Goal: Find specific page/section: Find specific page/section

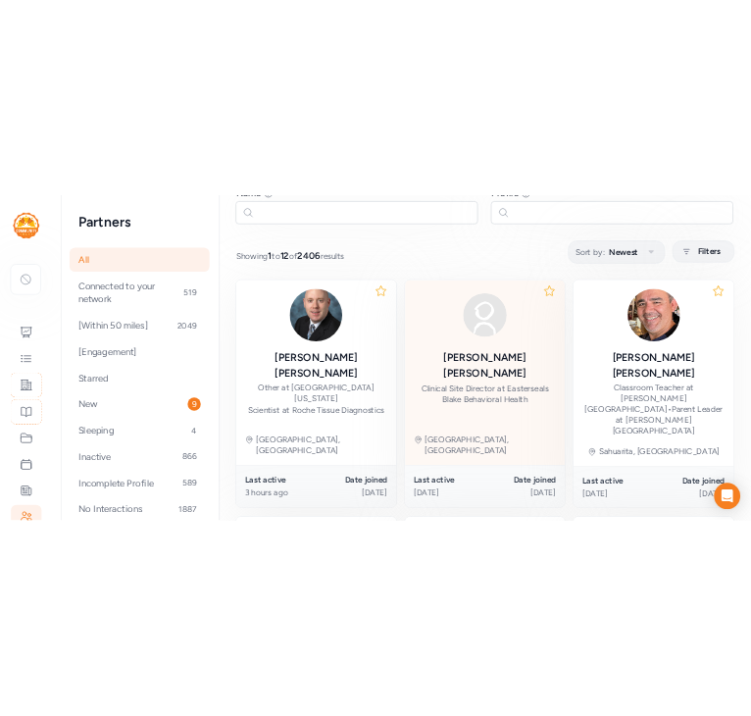
scroll to position [129, 0]
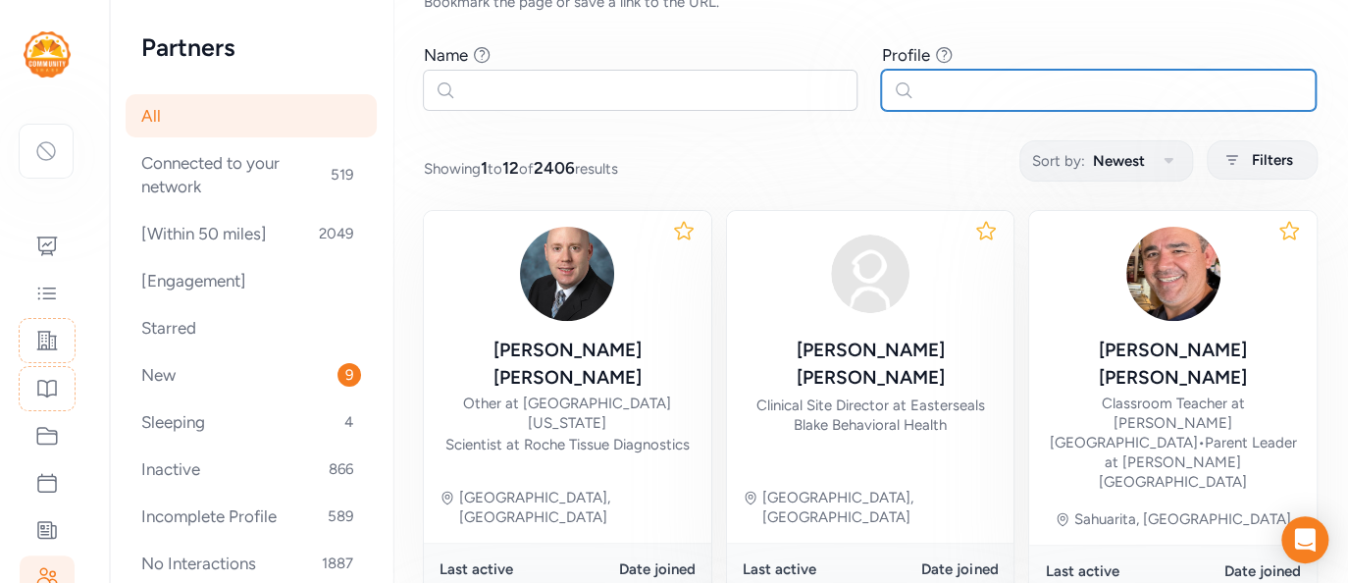
click at [1066, 85] on input "text" at bounding box center [1098, 90] width 434 height 41
type input "roche"
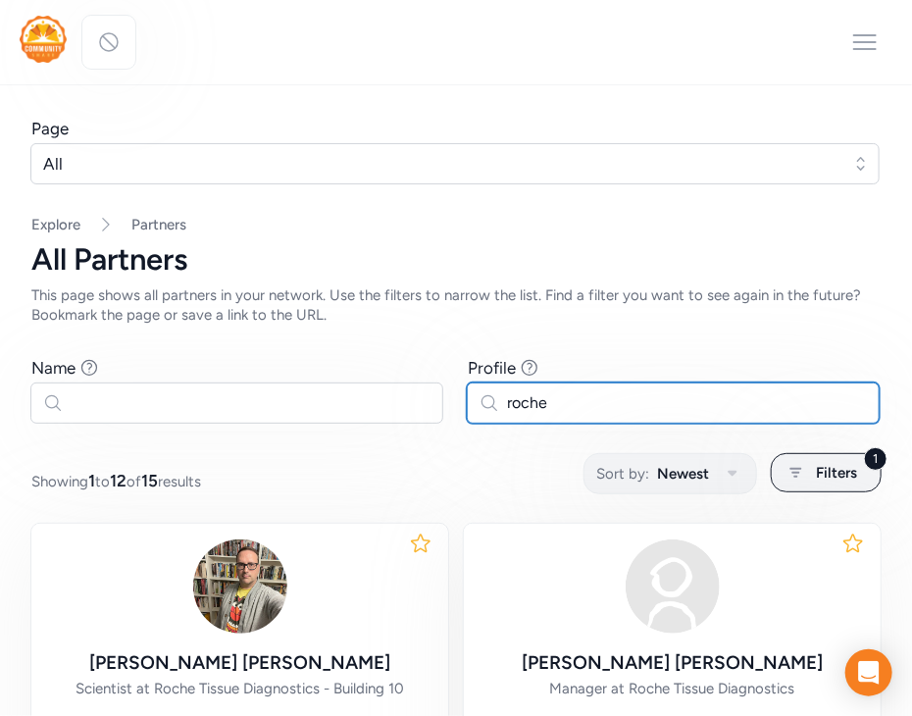
click at [528, 401] on input "roche" at bounding box center [673, 403] width 413 height 41
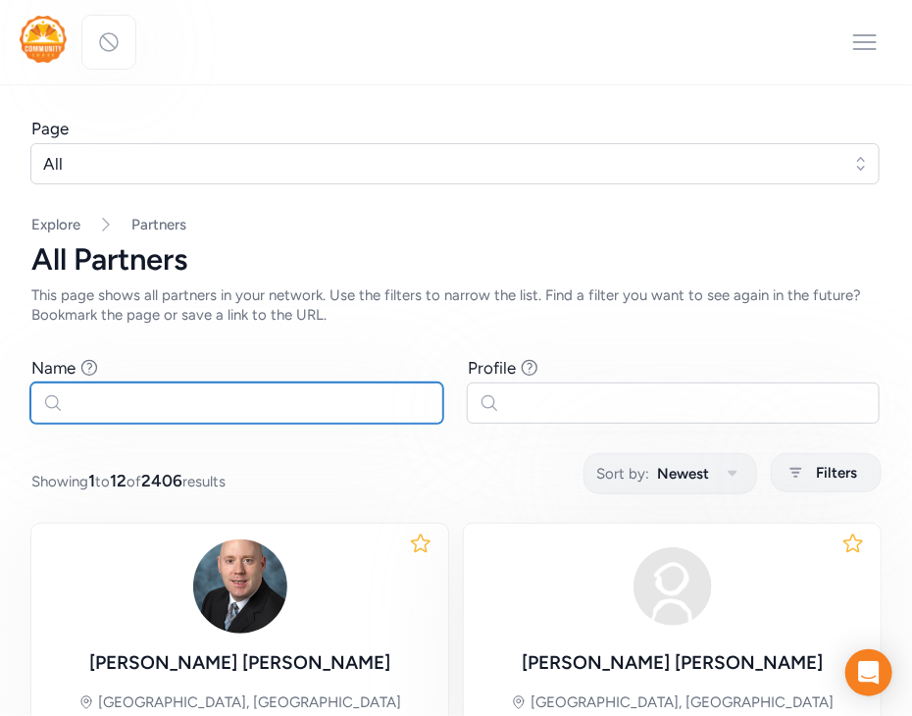
click at [237, 406] on input "text" at bounding box center [236, 403] width 413 height 41
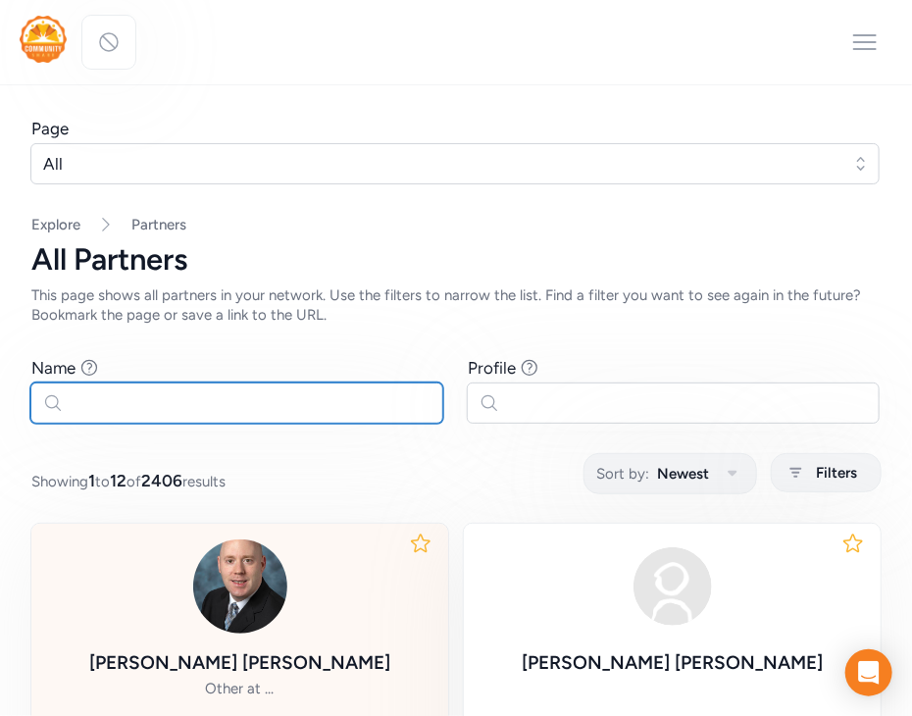
scroll to position [173, 0]
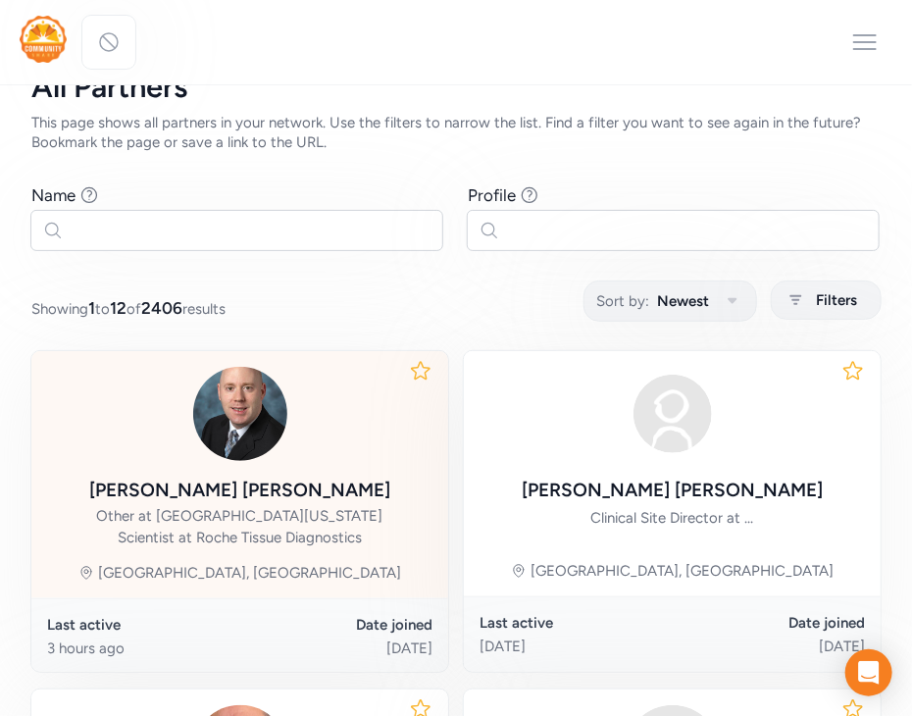
click at [281, 514] on div "Other at [GEOGRAPHIC_DATA][US_STATE]" at bounding box center [240, 516] width 286 height 20
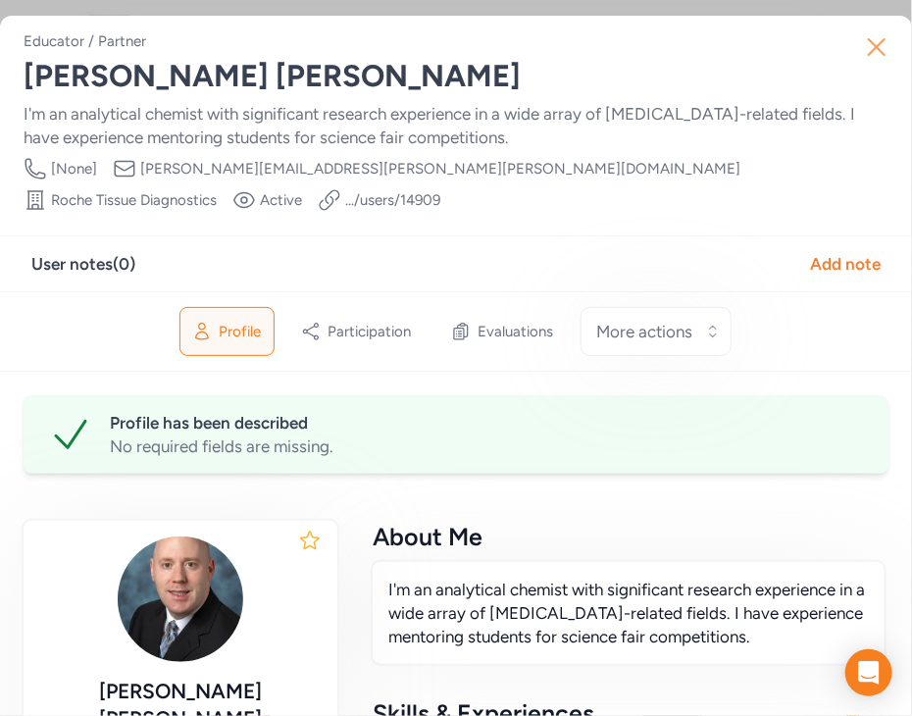
click at [873, 41] on icon "button" at bounding box center [876, 46] width 31 height 31
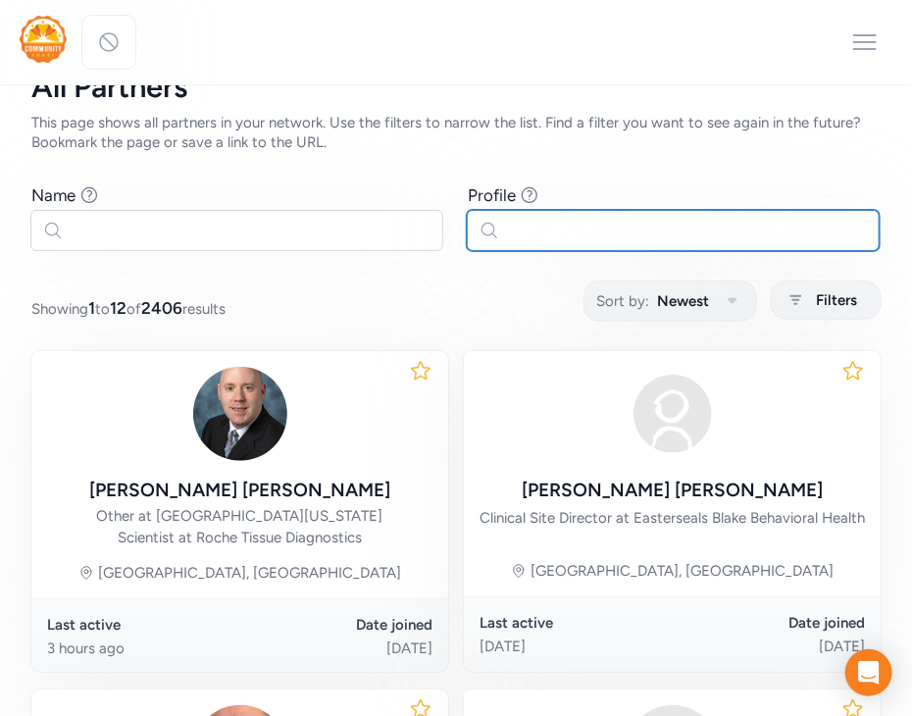
click at [603, 215] on input "text" at bounding box center [673, 230] width 413 height 41
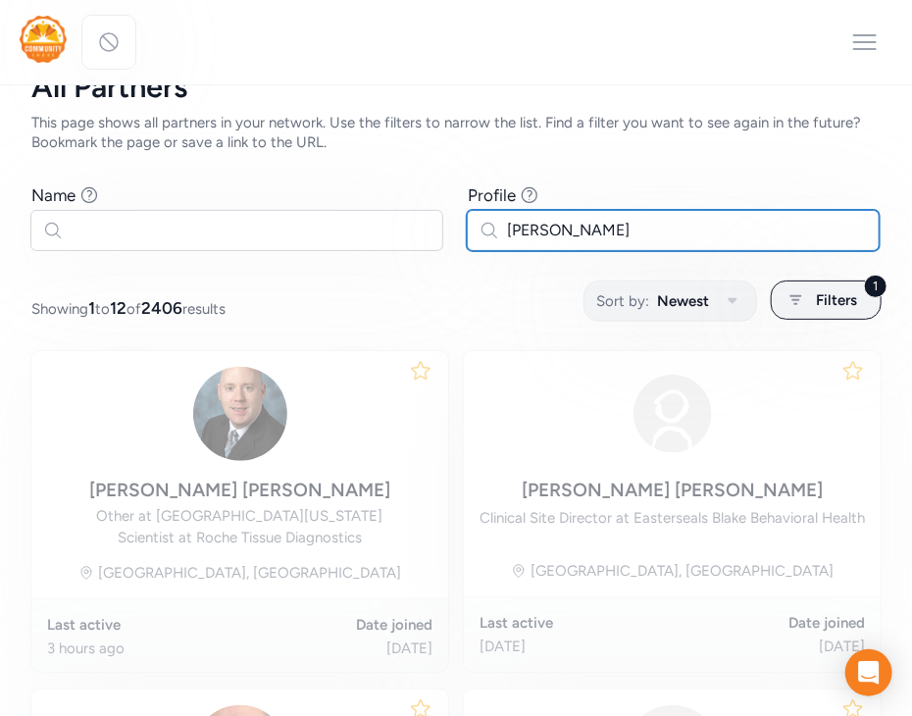
scroll to position [171, 0]
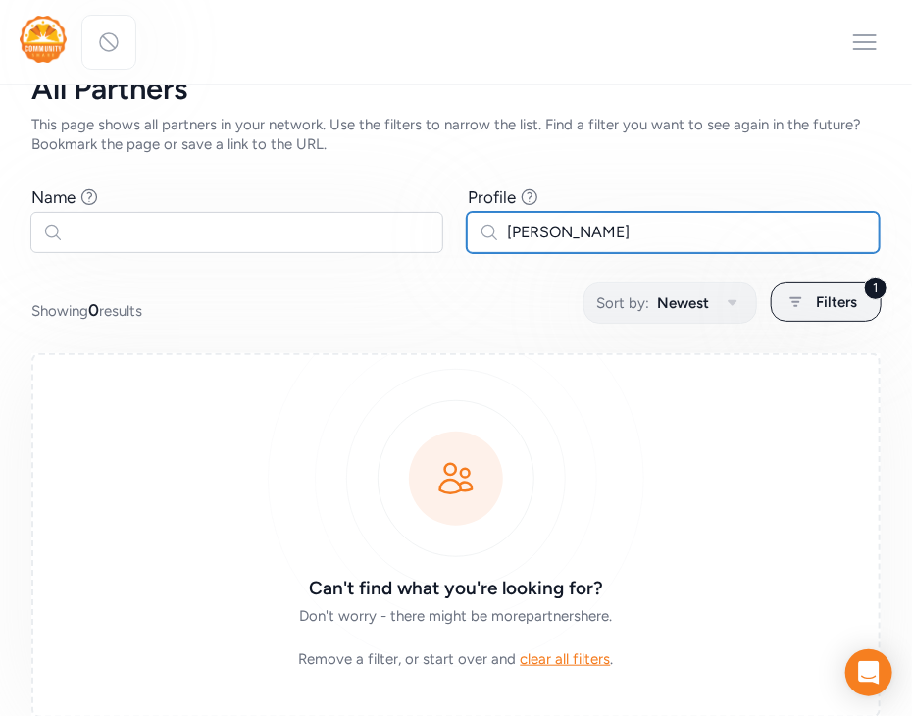
click at [534, 230] on input "[PERSON_NAME]" at bounding box center [673, 232] width 413 height 41
type input "[PERSON_NAME]"
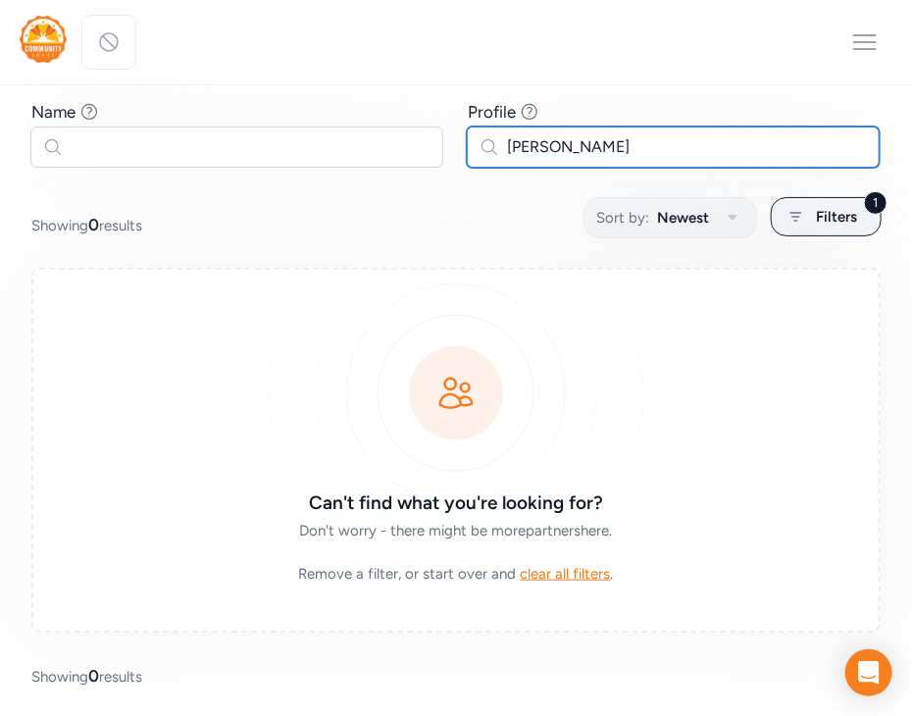
click at [517, 152] on input "[PERSON_NAME]" at bounding box center [673, 147] width 413 height 41
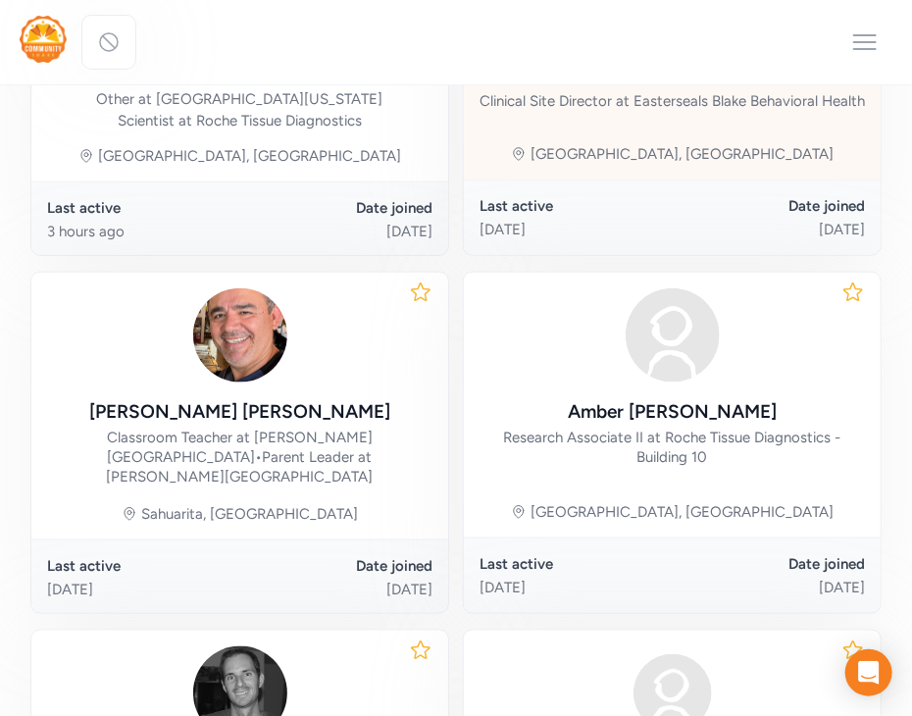
scroll to position [507, 0]
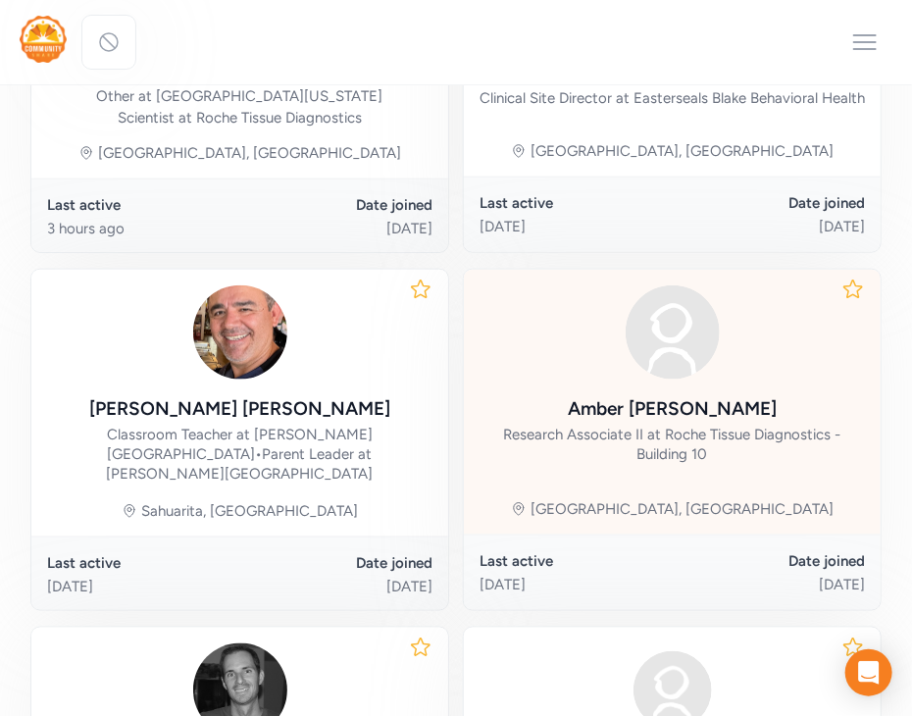
click at [783, 288] on div at bounding box center [672, 332] width 385 height 94
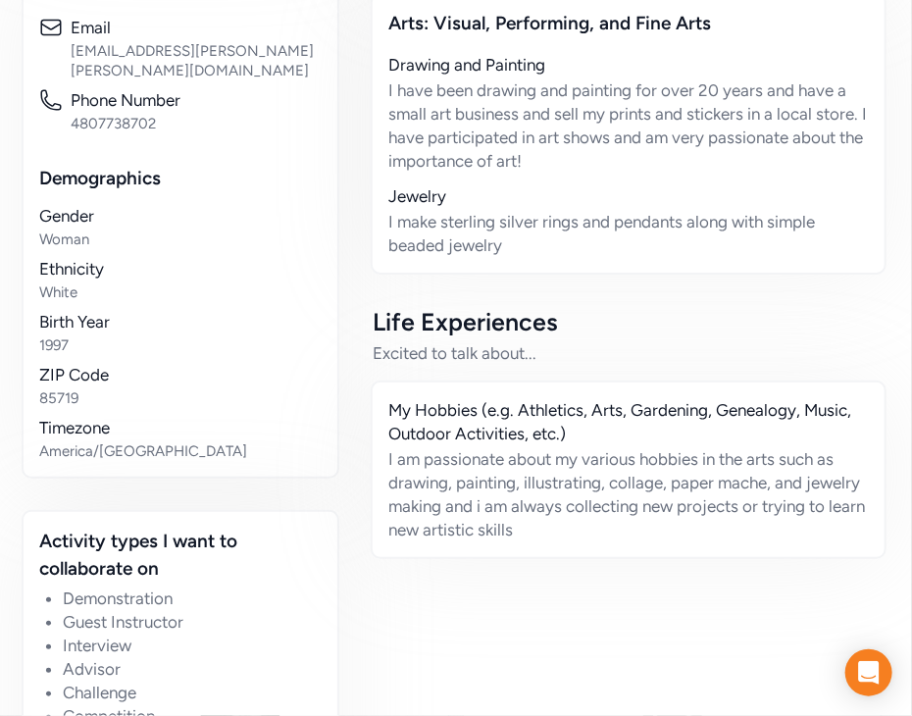
scroll to position [1034, 0]
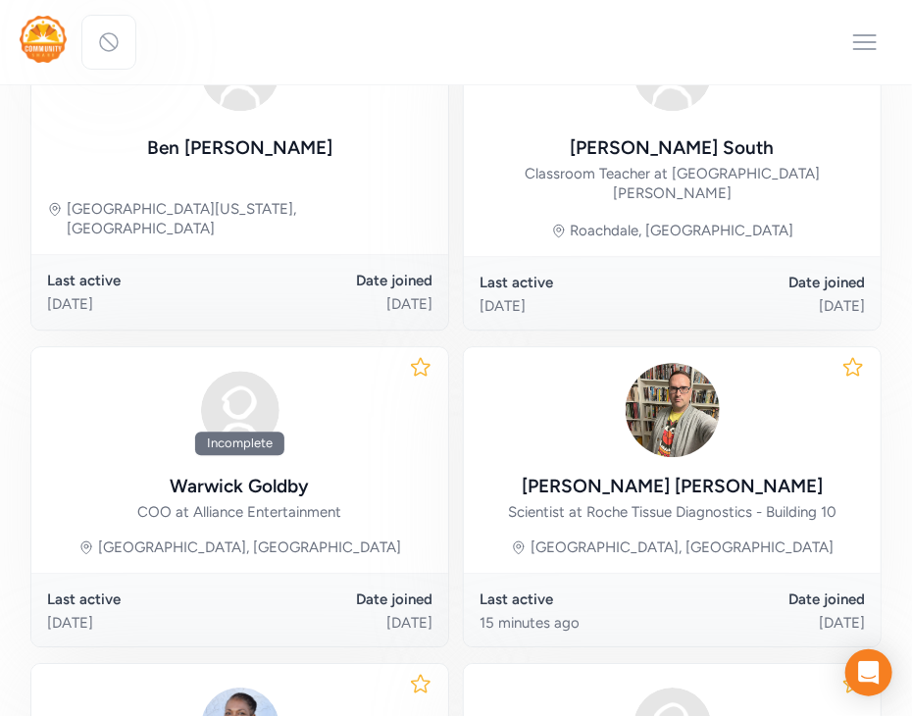
scroll to position [1465, 0]
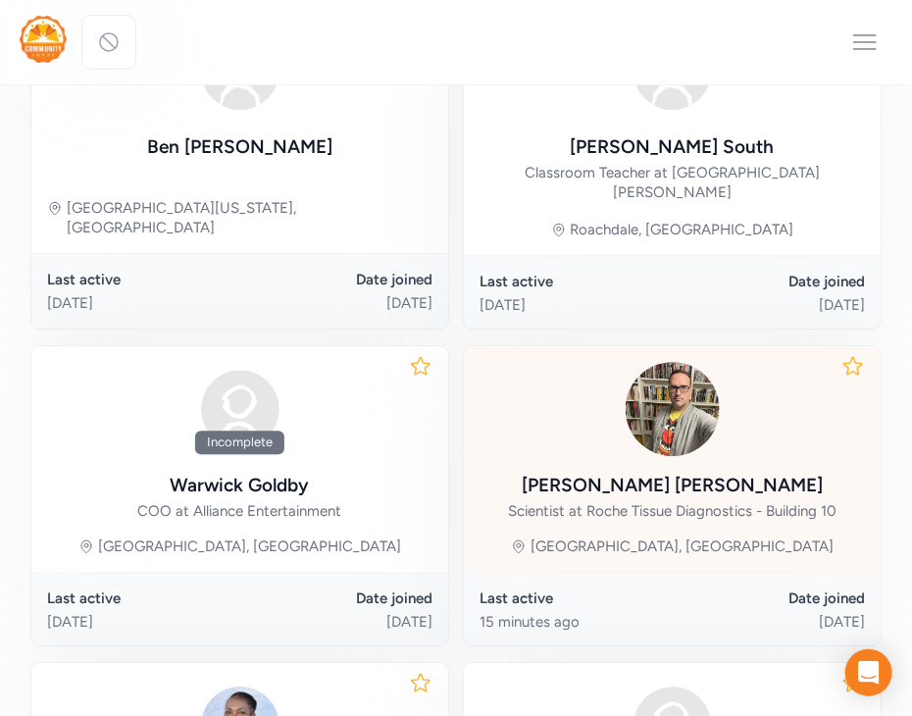
click at [716, 366] on img at bounding box center [673, 409] width 94 height 94
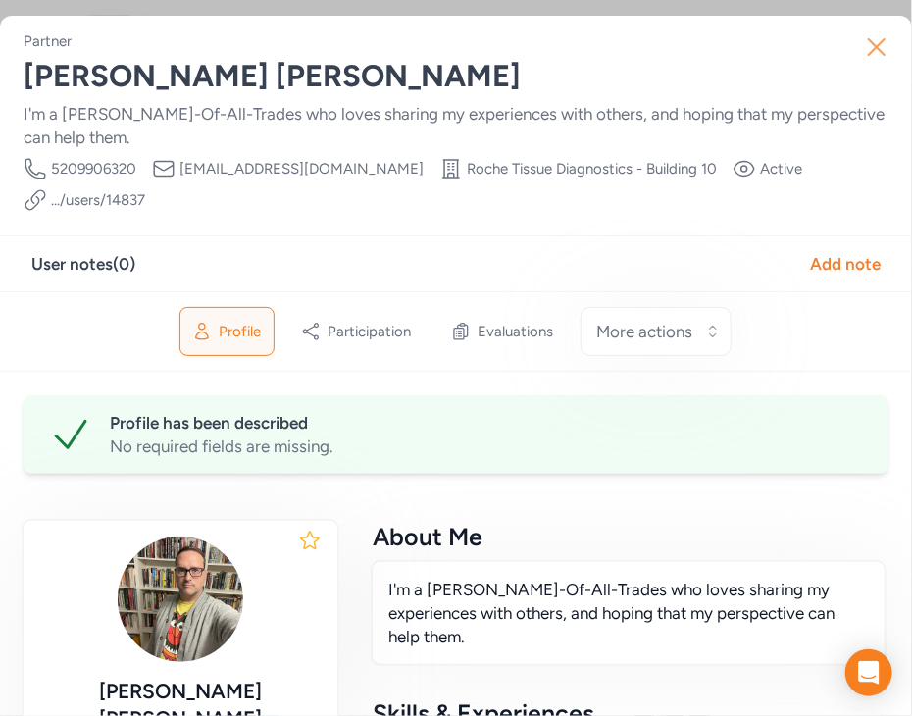
click at [873, 42] on icon "button" at bounding box center [877, 47] width 16 height 16
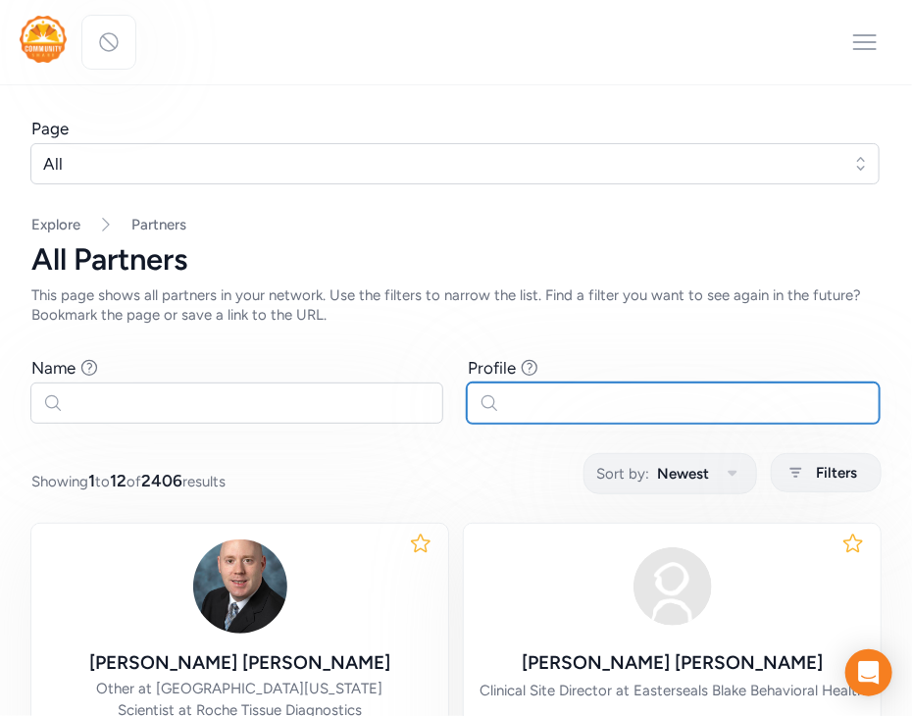
click at [521, 401] on input "text" at bounding box center [673, 403] width 413 height 41
type input "c"
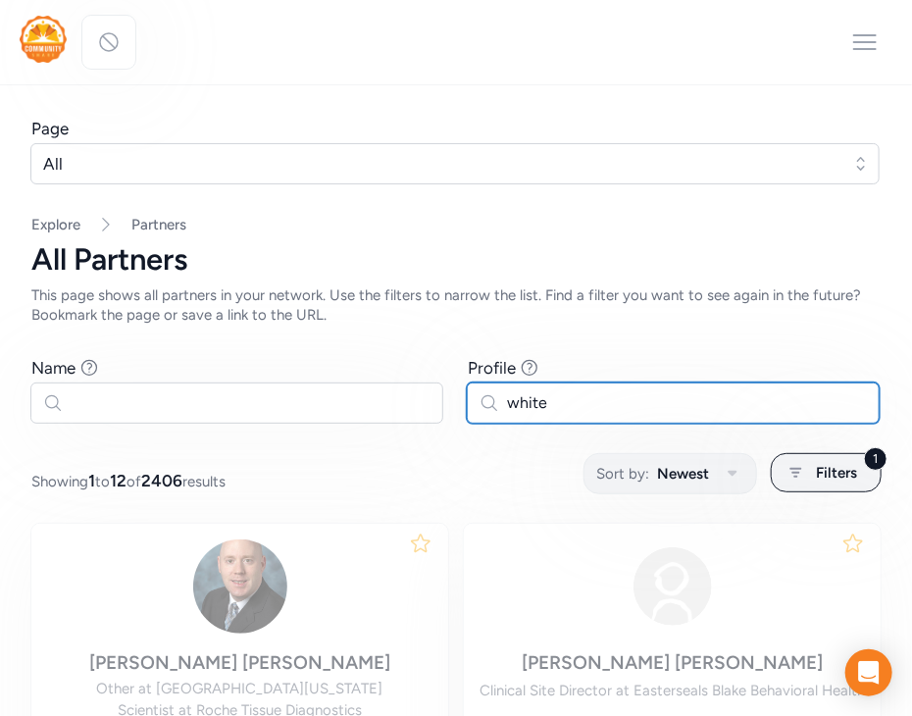
type input "white"
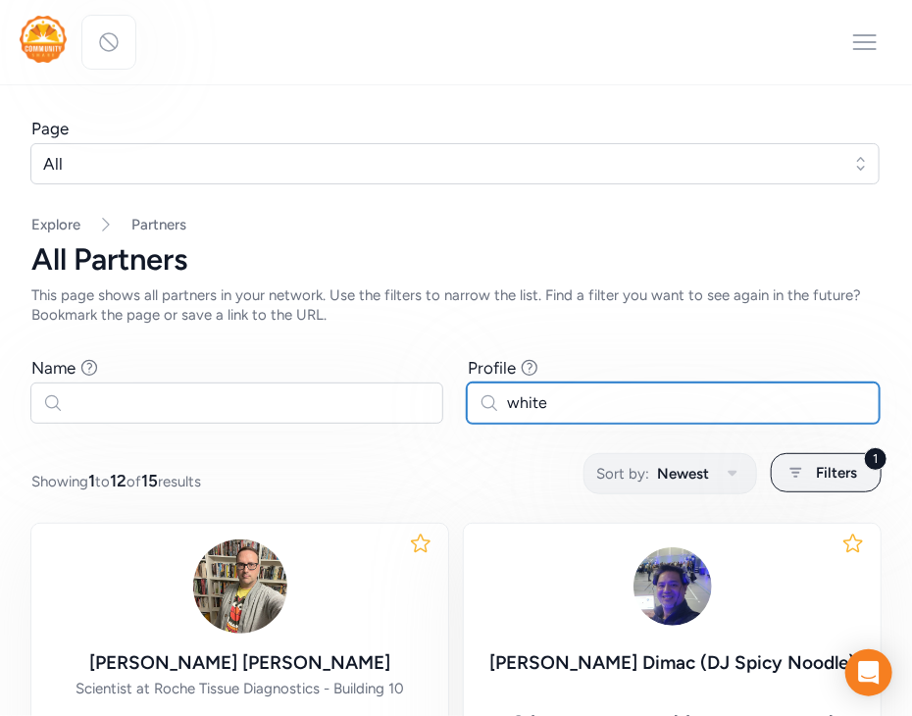
click at [524, 400] on input "white" at bounding box center [673, 403] width 413 height 41
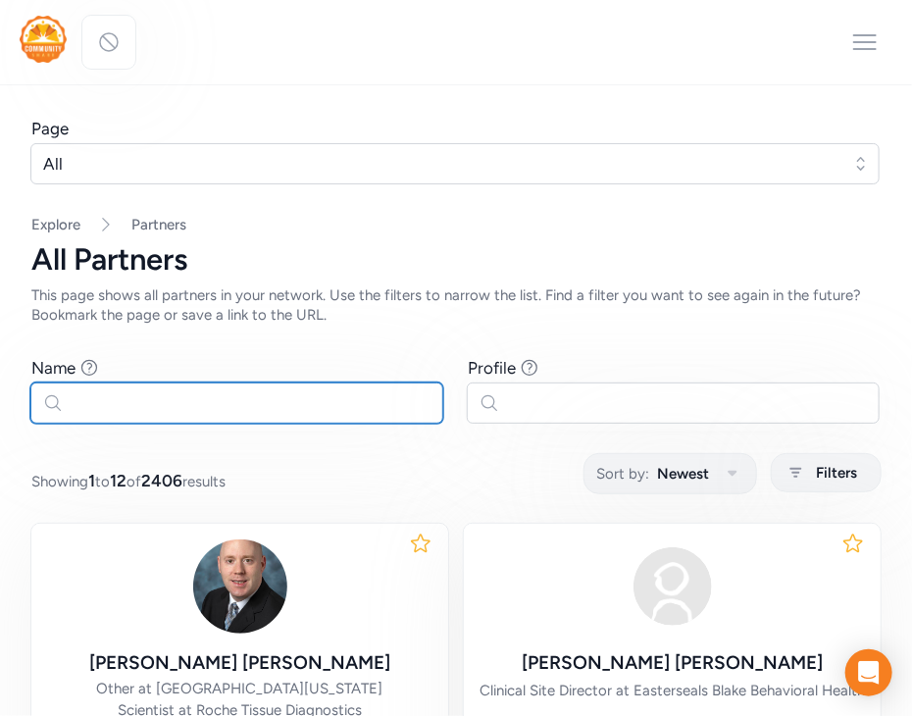
click at [198, 399] on input "text" at bounding box center [236, 403] width 413 height 41
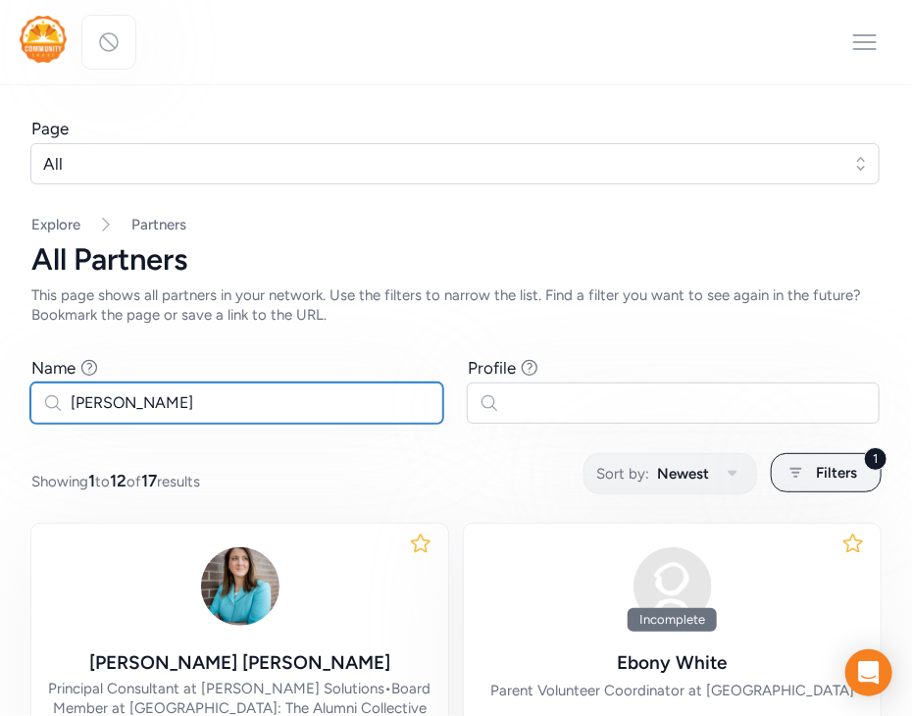
click at [88, 404] on input "[PERSON_NAME]" at bounding box center [236, 403] width 413 height 41
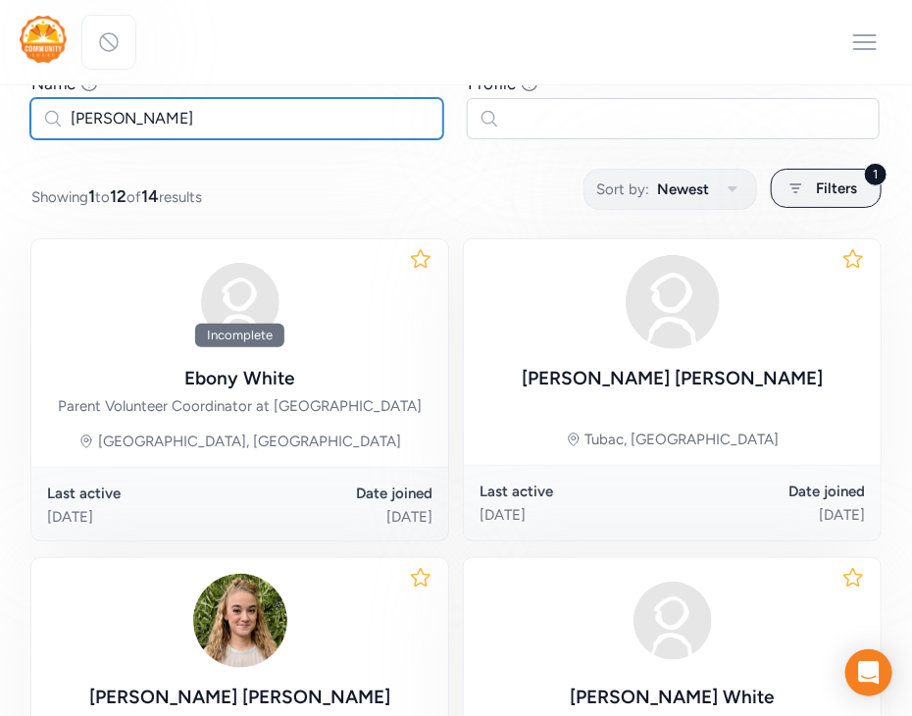
scroll to position [530, 0]
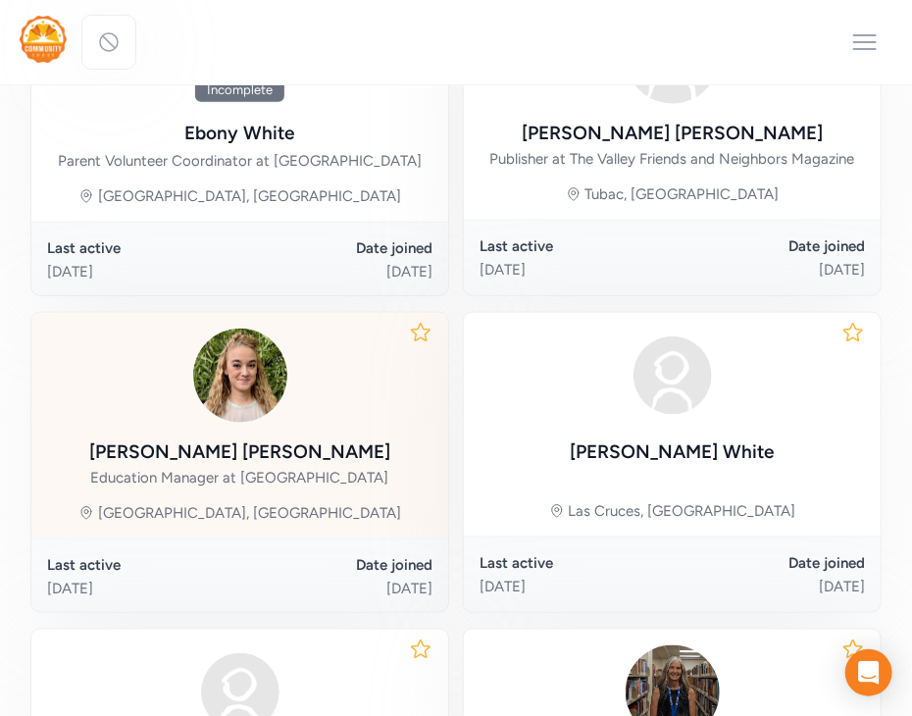
click at [198, 411] on img at bounding box center [240, 376] width 94 height 94
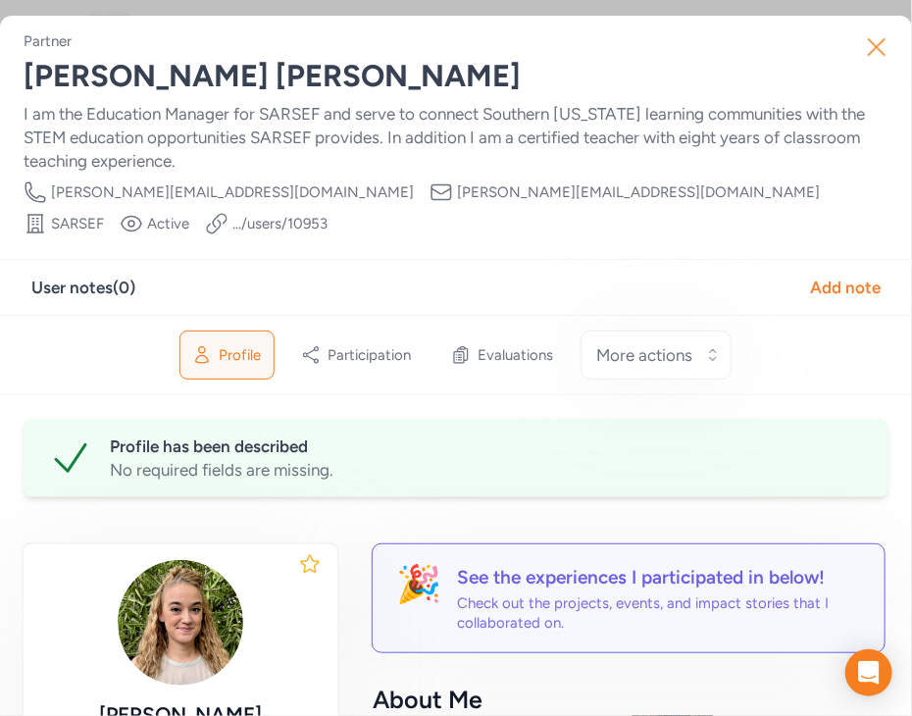
click at [877, 49] on icon "button" at bounding box center [876, 46] width 31 height 31
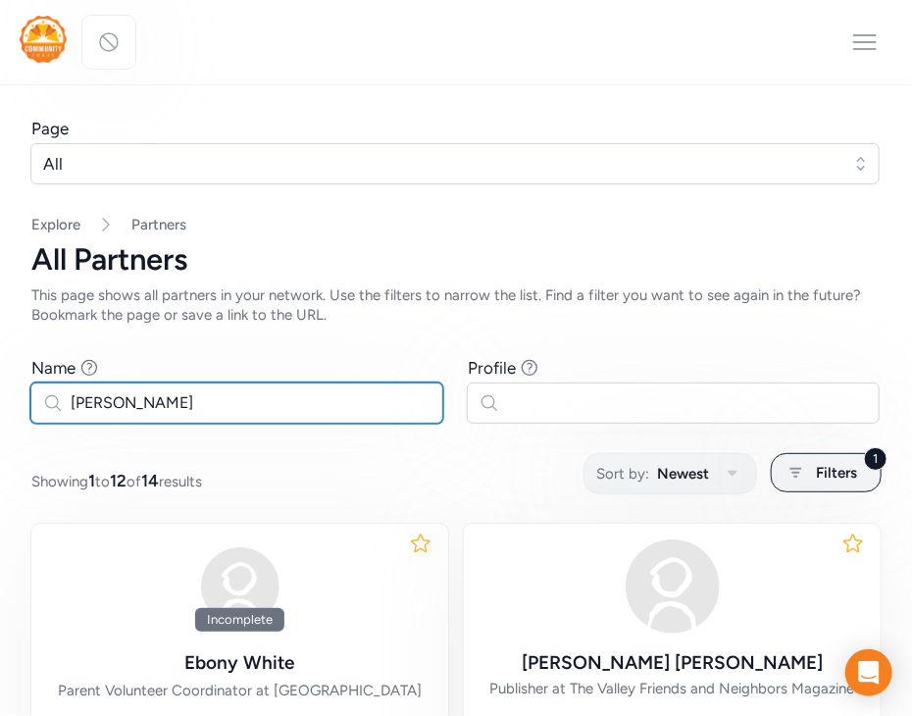
click at [109, 388] on input "[PERSON_NAME]" at bounding box center [236, 403] width 413 height 41
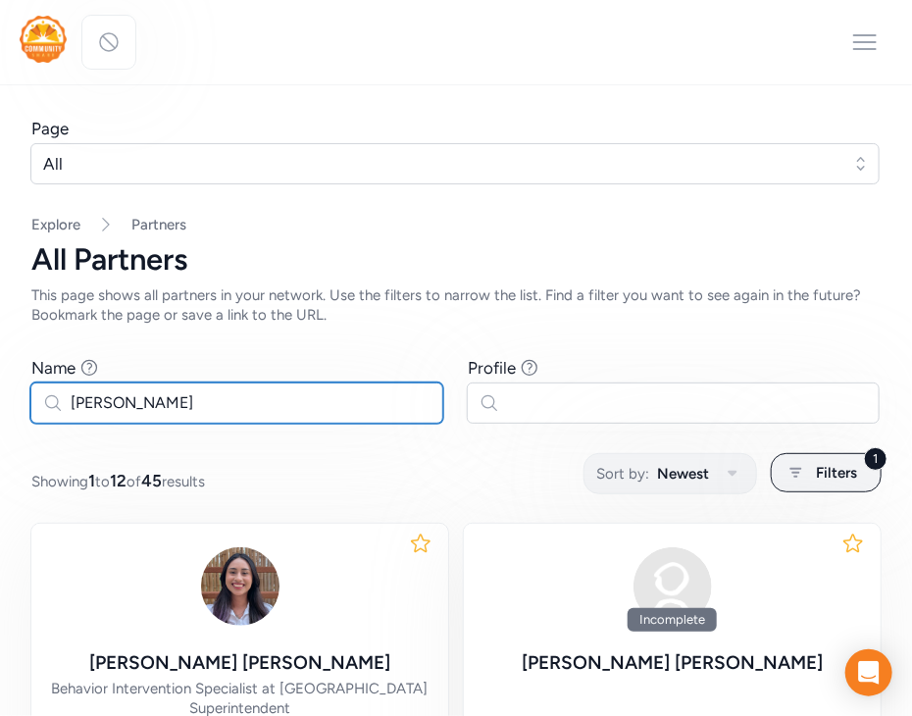
click at [94, 410] on input "[PERSON_NAME]" at bounding box center [236, 403] width 413 height 41
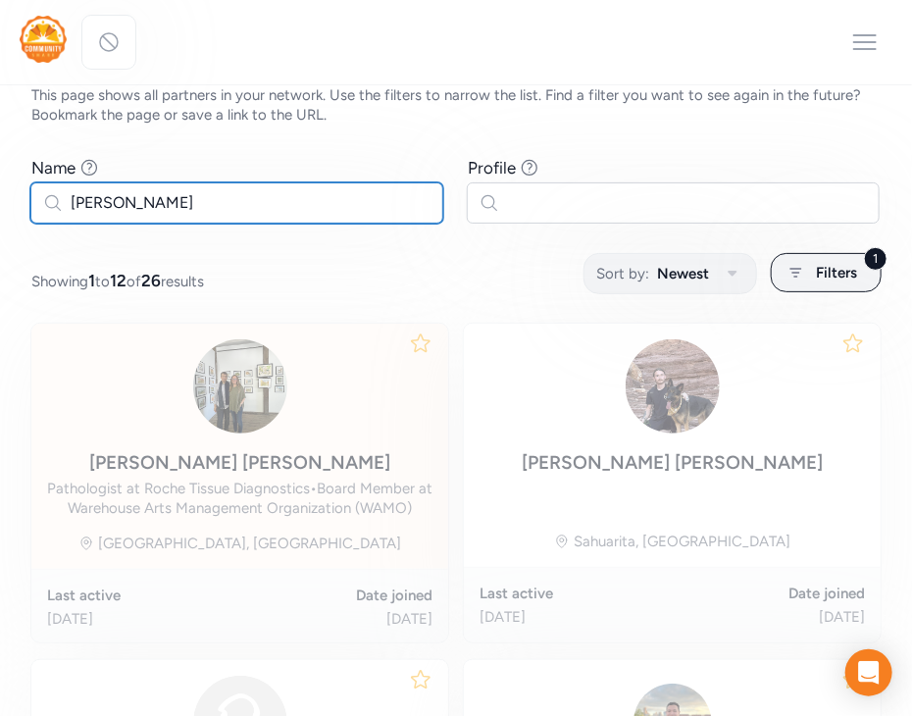
scroll to position [237, 0]
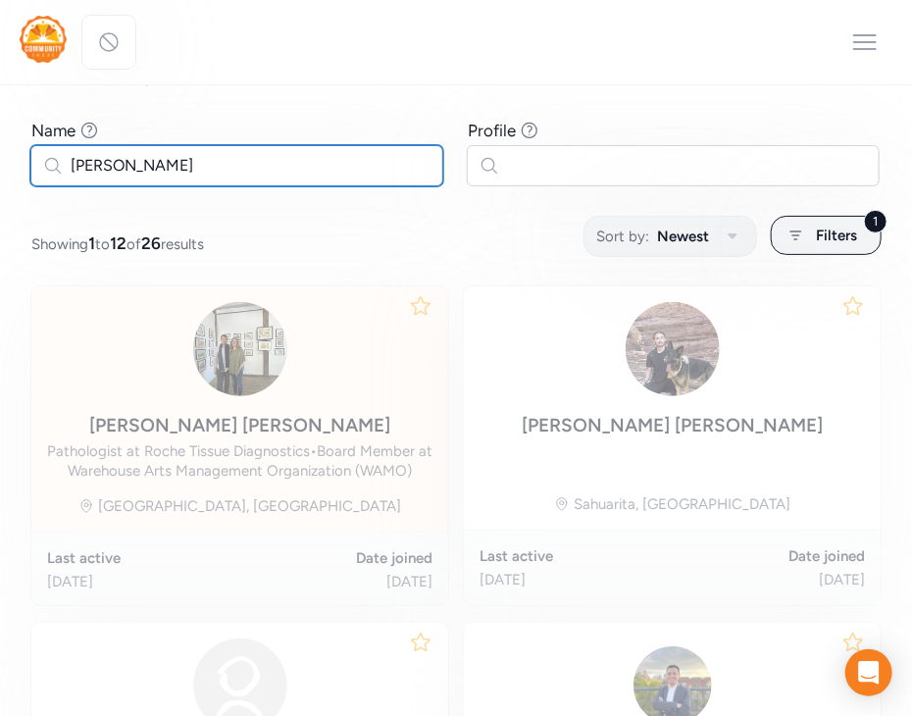
type input "[PERSON_NAME]"
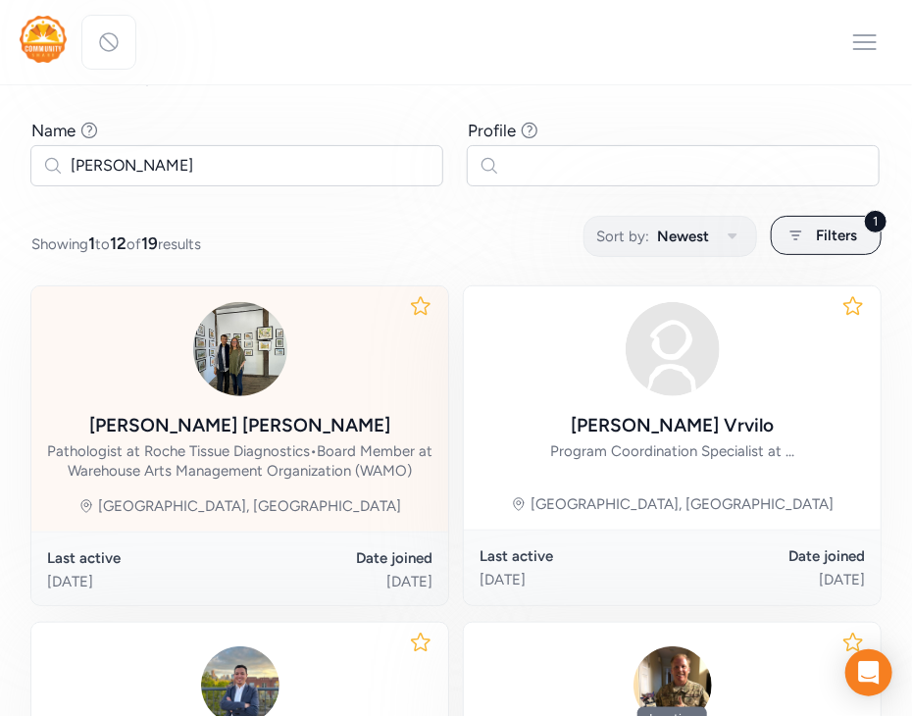
click at [241, 401] on div "[PERSON_NAME] Pathologist at Roche Tissue Diagnostics • Board Member at Warehou…" at bounding box center [239, 391] width 385 height 179
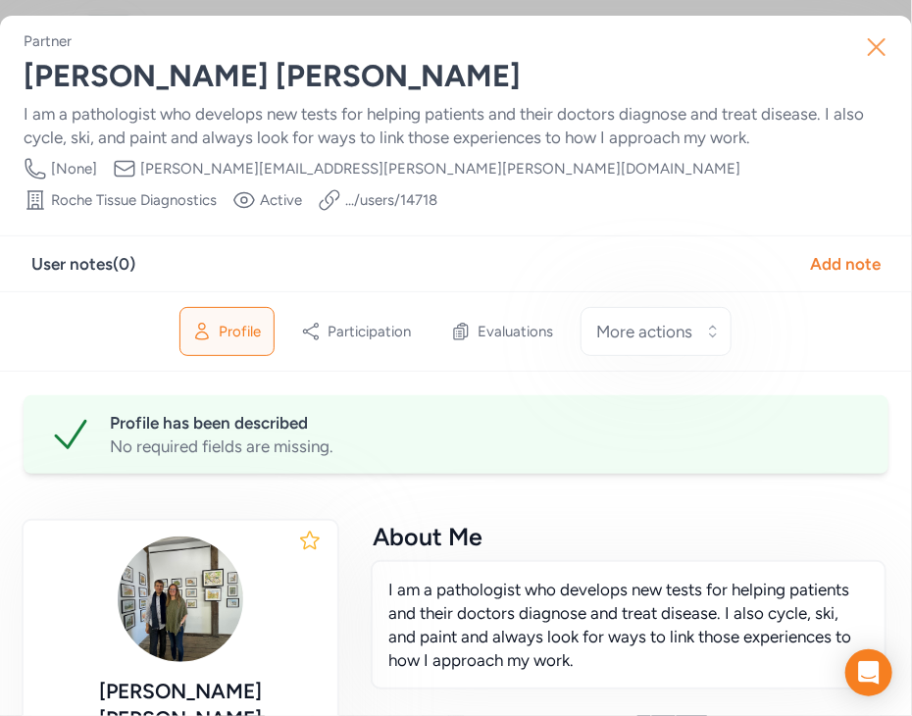
click at [885, 57] on icon "button" at bounding box center [876, 46] width 31 height 31
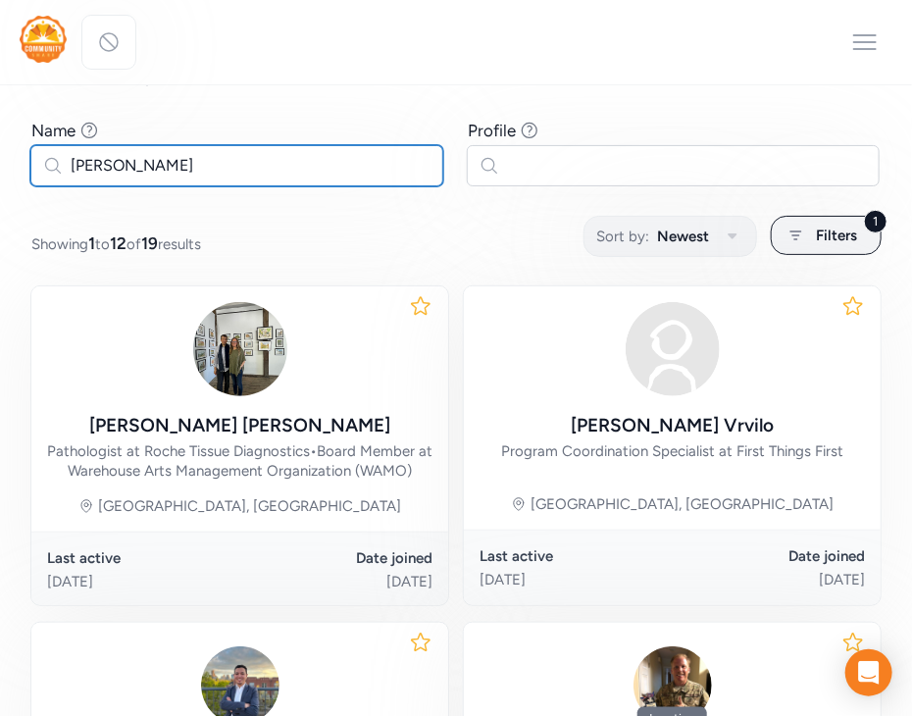
click at [100, 162] on input "[PERSON_NAME]" at bounding box center [236, 165] width 413 height 41
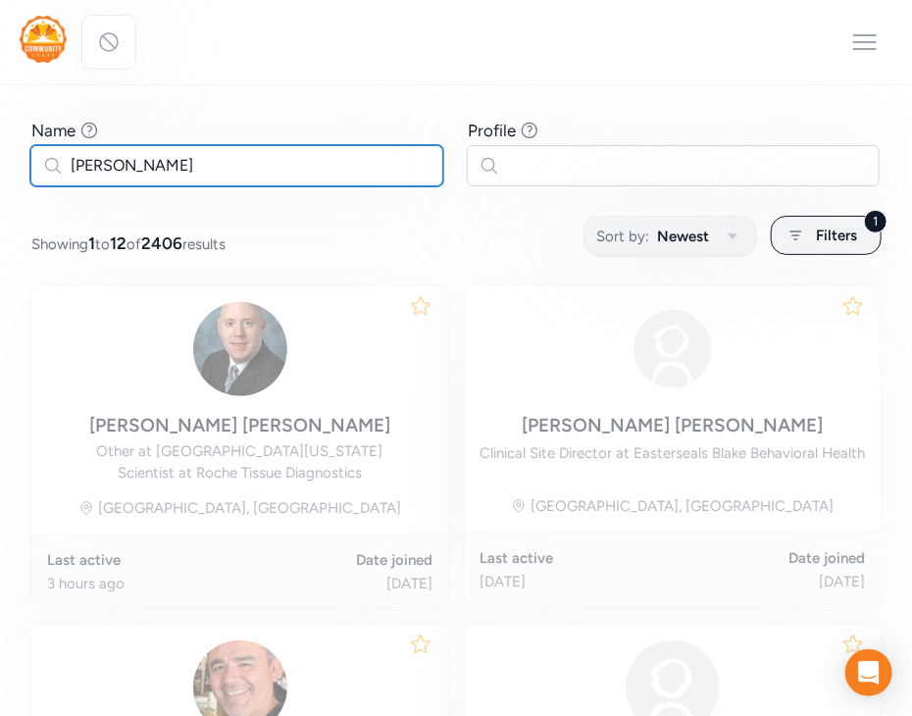
scroll to position [136, 0]
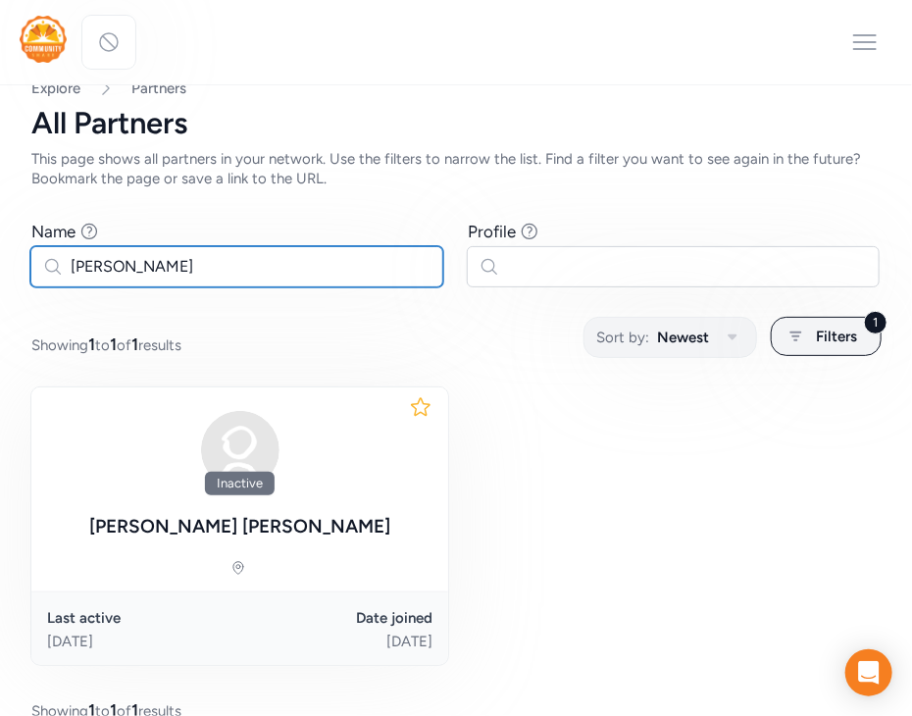
click at [87, 270] on input "[PERSON_NAME]" at bounding box center [236, 266] width 413 height 41
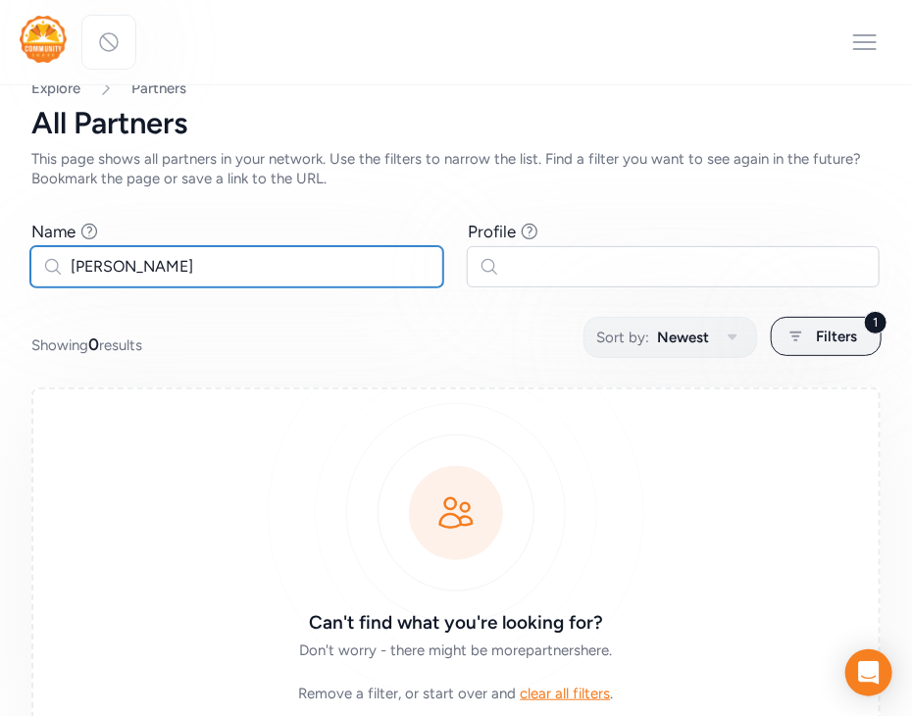
click at [92, 261] on input "[PERSON_NAME]" at bounding box center [236, 266] width 413 height 41
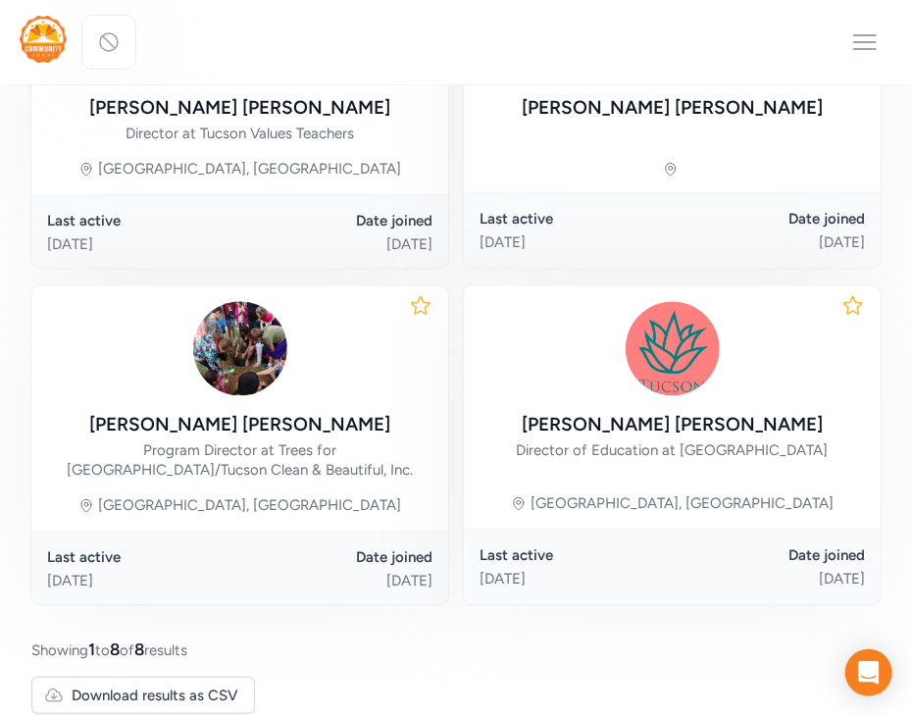
scroll to position [85, 0]
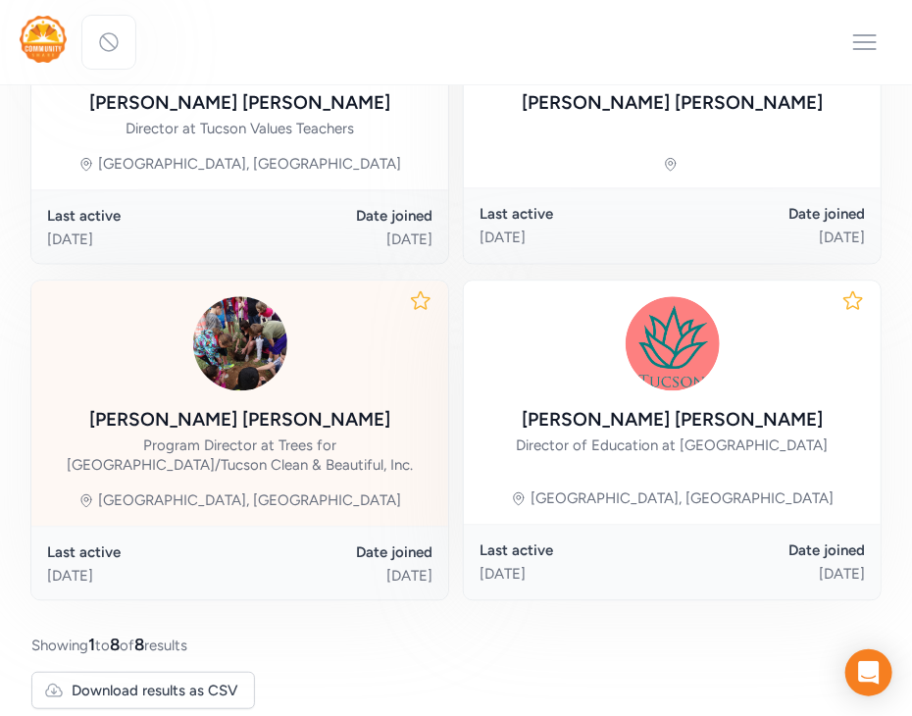
click at [332, 329] on div at bounding box center [239, 343] width 385 height 94
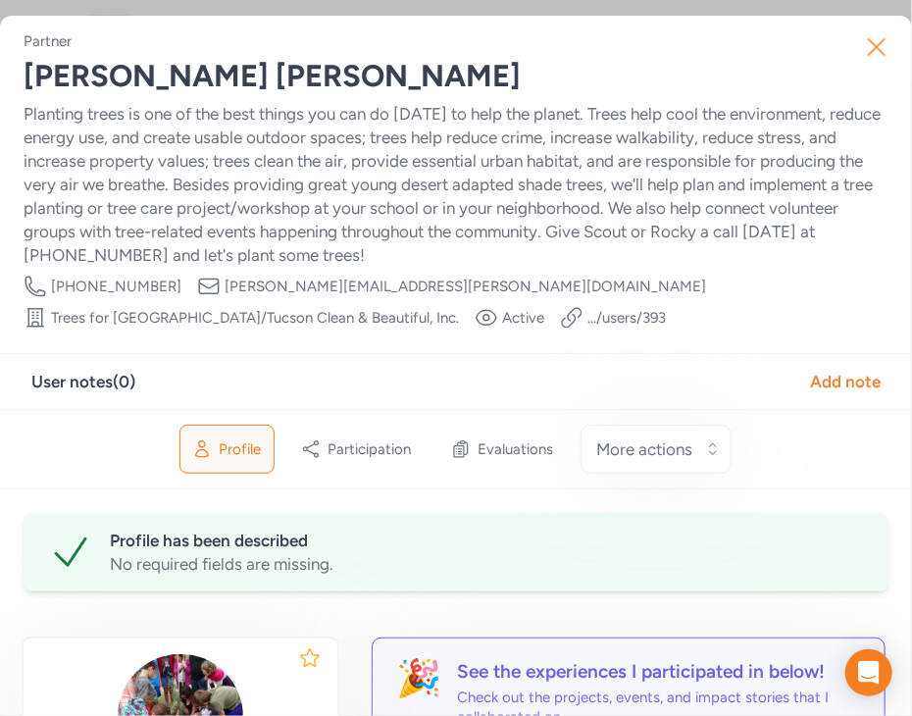
click at [867, 39] on icon "button" at bounding box center [876, 46] width 31 height 31
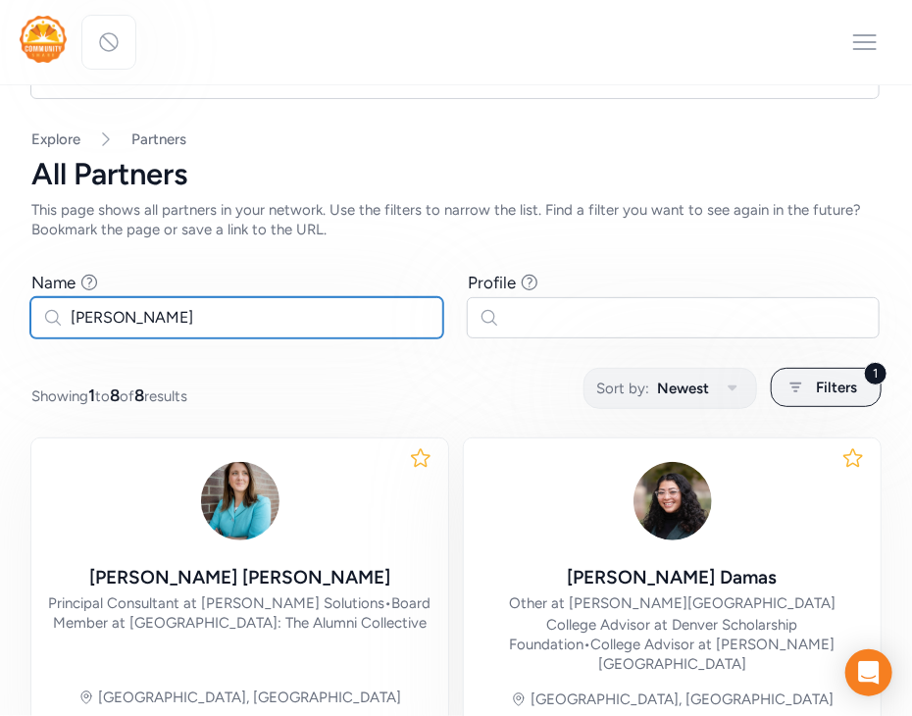
click at [77, 316] on input "[PERSON_NAME]" at bounding box center [236, 317] width 413 height 41
type input "[PERSON_NAME]"
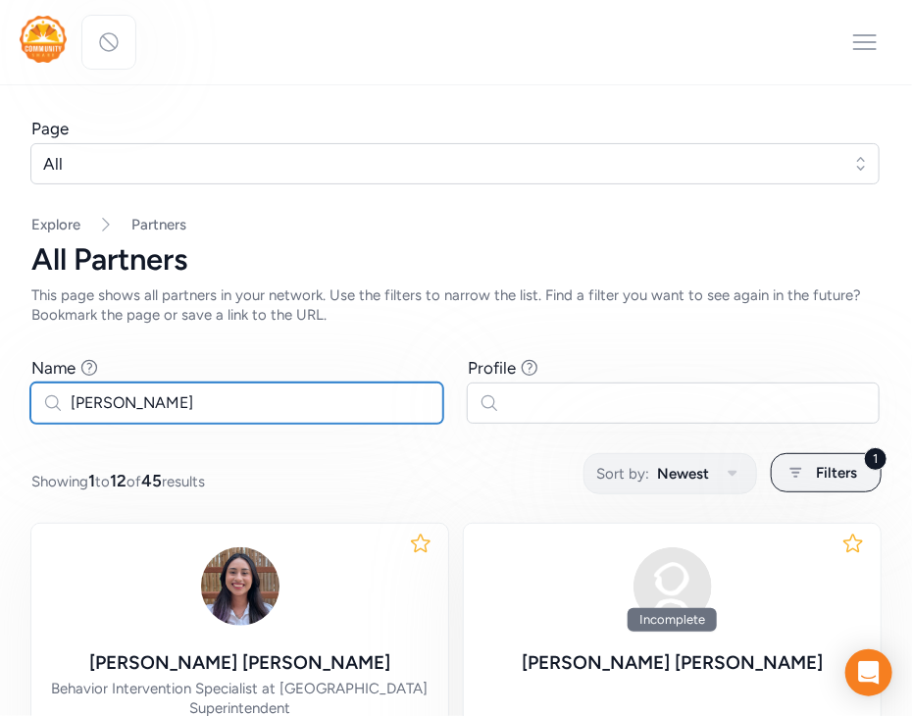
click at [97, 388] on input "[PERSON_NAME]" at bounding box center [236, 403] width 413 height 41
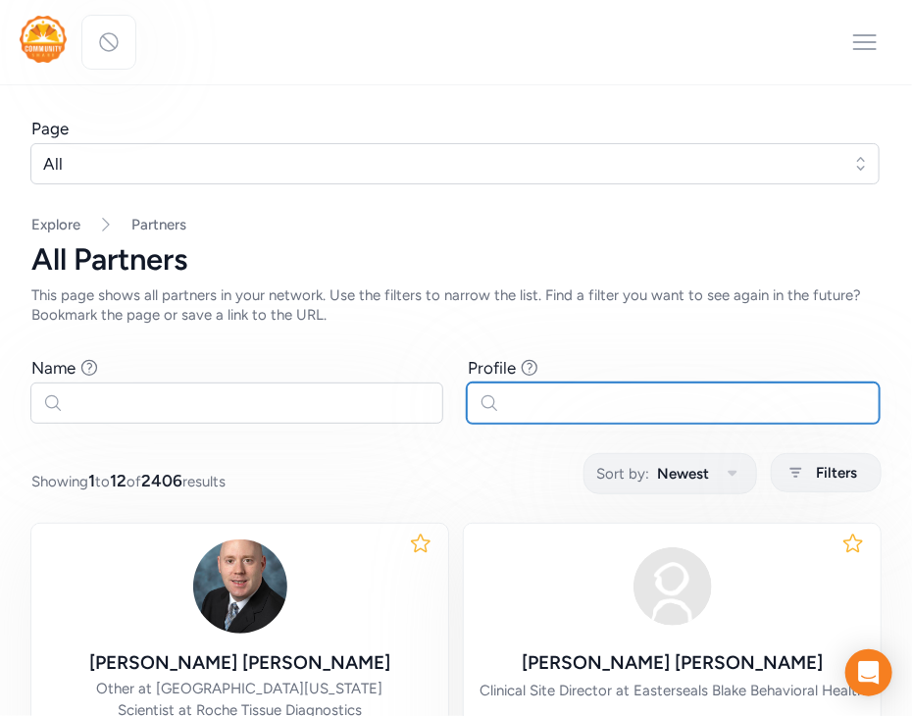
click at [545, 406] on input "text" at bounding box center [673, 403] width 413 height 41
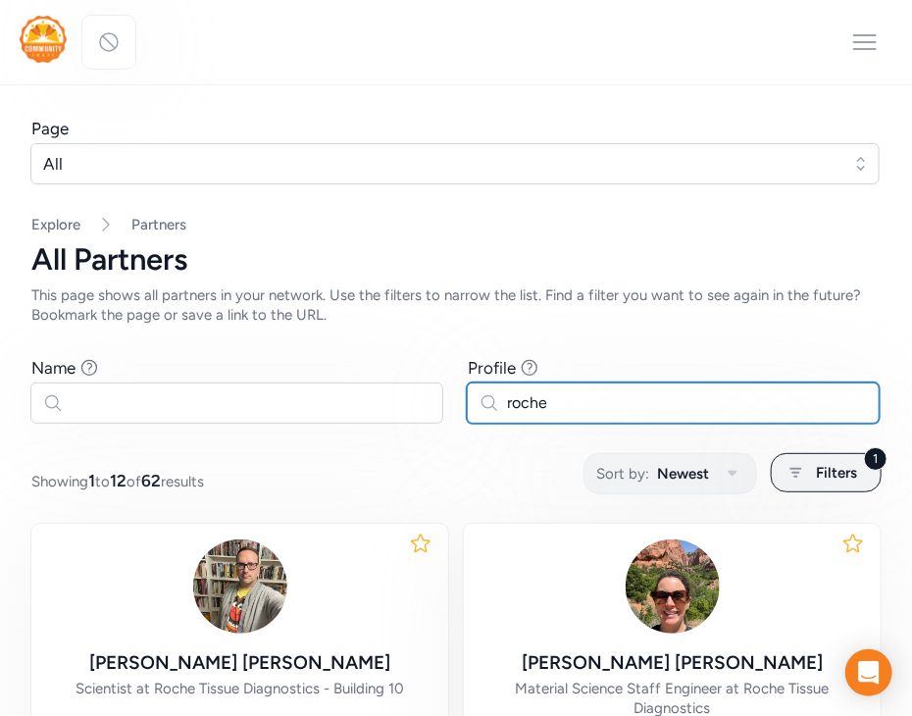
type input "roche"
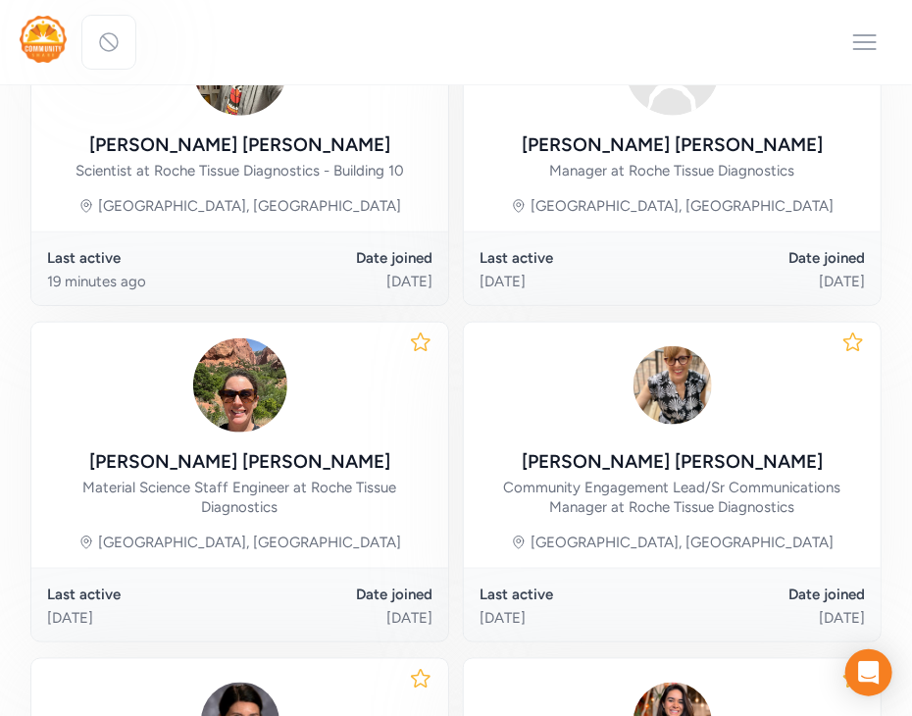
scroll to position [519, 0]
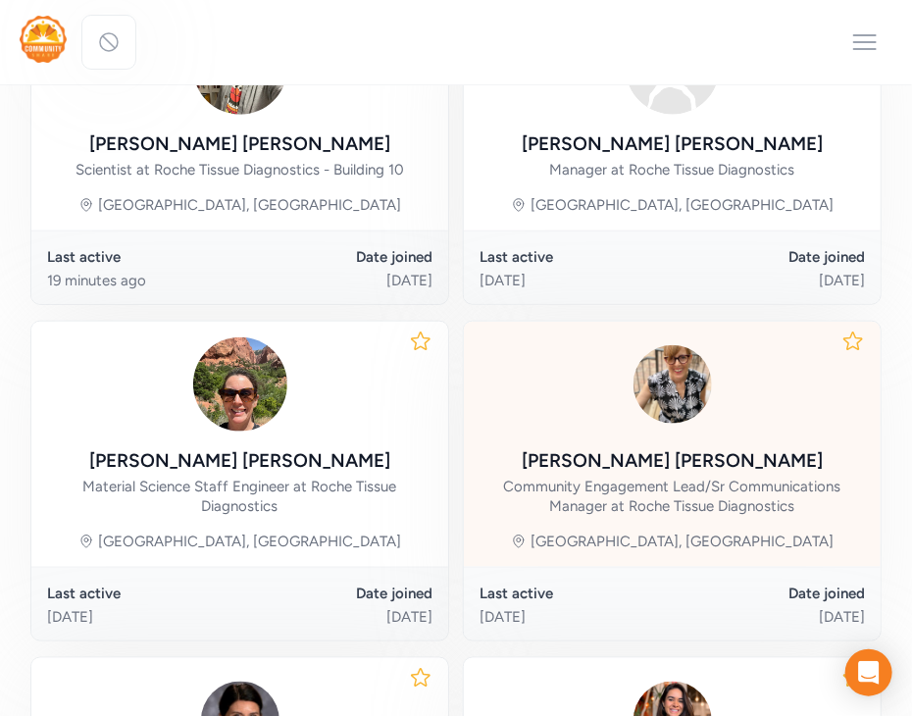
click at [552, 472] on div "[PERSON_NAME] Community Engagement Lead/Sr Communications Manager at Roche Tiss…" at bounding box center [672, 481] width 385 height 69
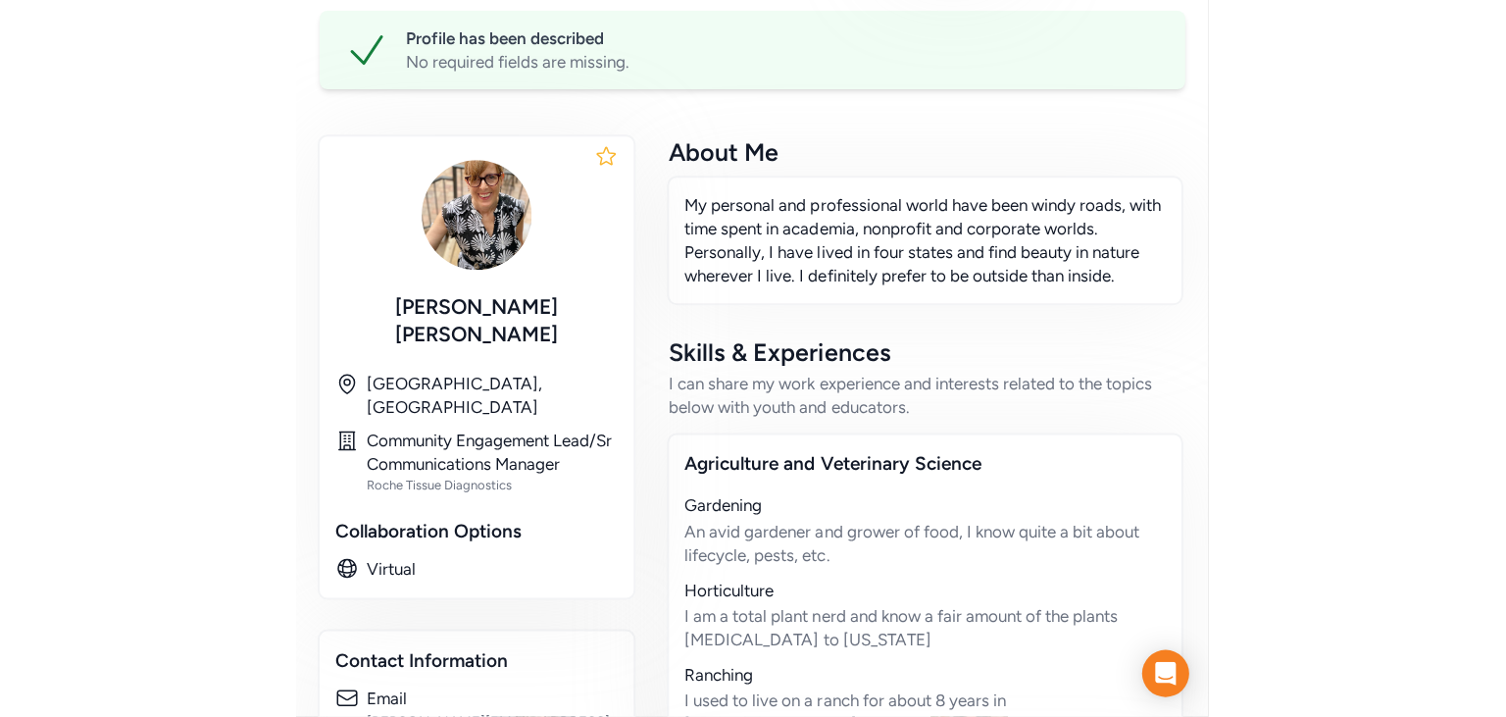
scroll to position [422, 0]
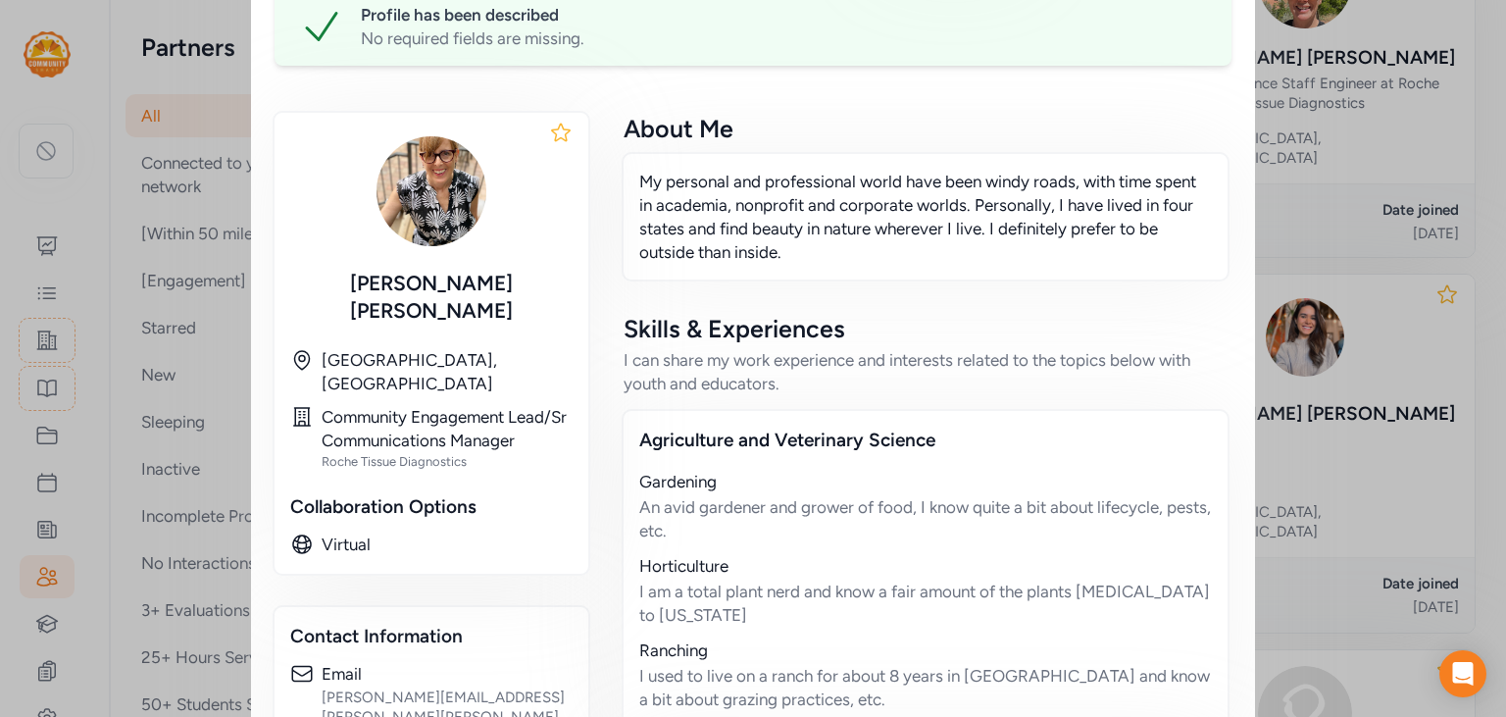
click at [422, 454] on div "Roche Tissue Diagnostics" at bounding box center [447, 462] width 251 height 16
click at [512, 454] on div "Roche Tissue Diagnostics" at bounding box center [447, 462] width 251 height 16
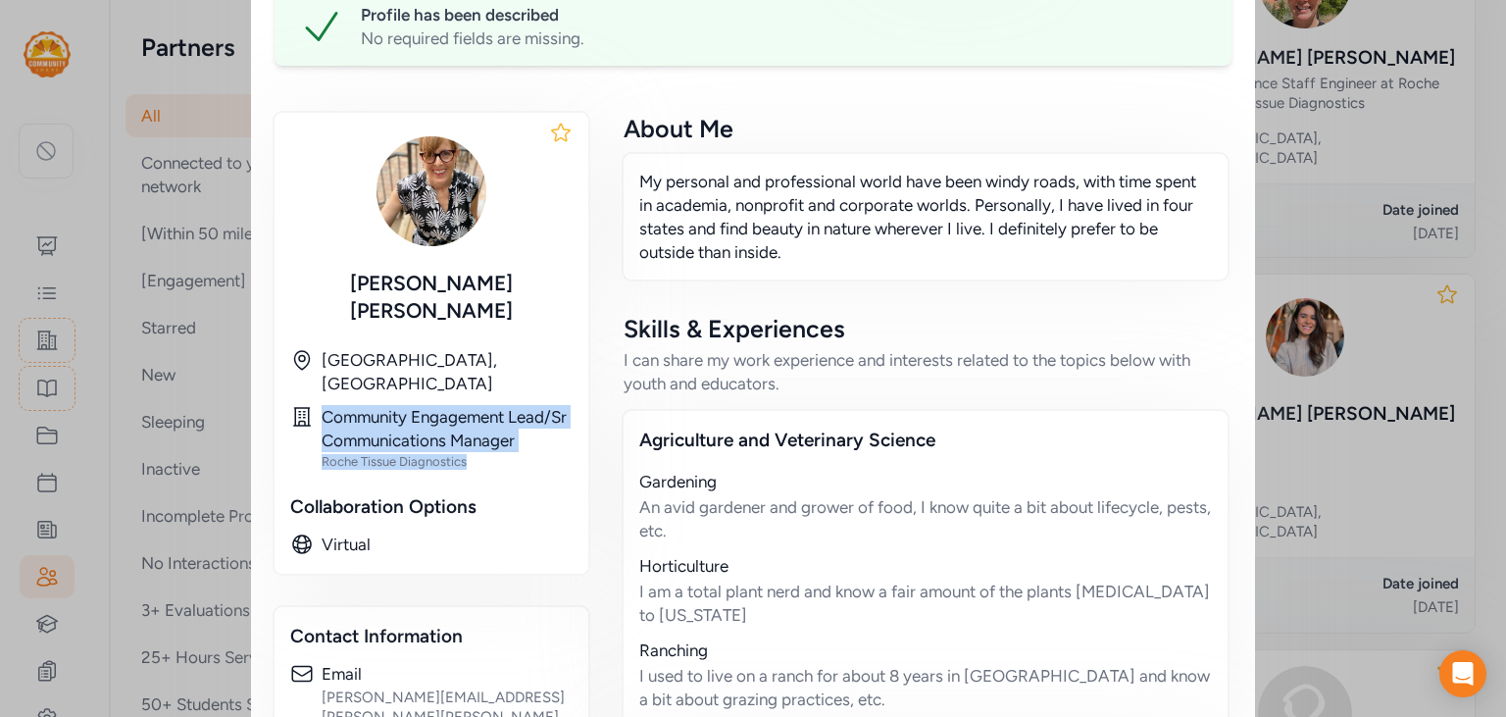
drag, startPoint x: 512, startPoint y: 383, endPoint x: 319, endPoint y: 334, distance: 199.1
click at [319, 405] on div "Community Engagement Lead/Sr Communications Manager Roche Tissue Diagnostics" at bounding box center [431, 437] width 282 height 65
copy div "Community Engagement Lead/Sr Communications Manager Roche Tissue Diagnostics"
